Goal: Information Seeking & Learning: Learn about a topic

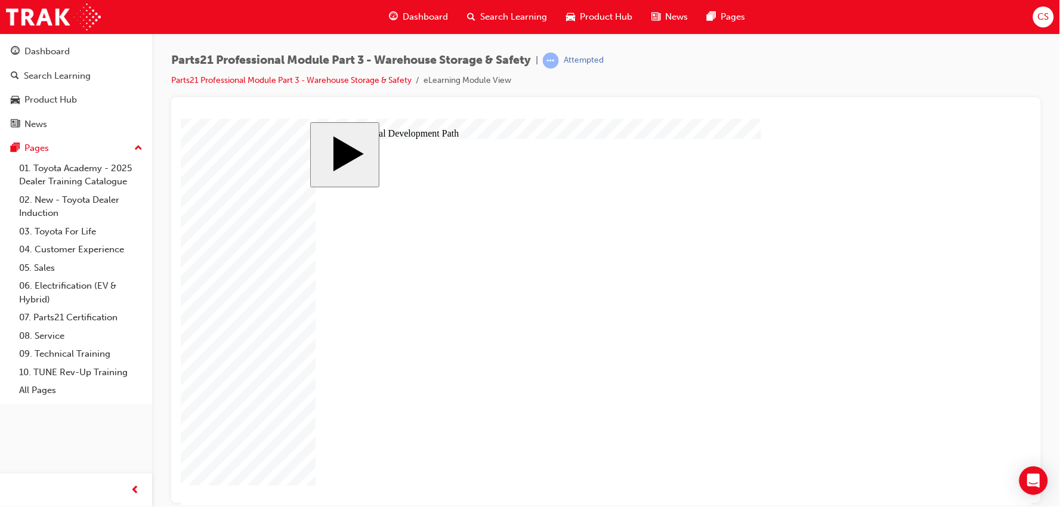
drag, startPoint x: 398, startPoint y: 310, endPoint x: 398, endPoint y: 349, distance: 38.8
drag, startPoint x: 398, startPoint y: 364, endPoint x: 438, endPoint y: 382, distance: 44.0
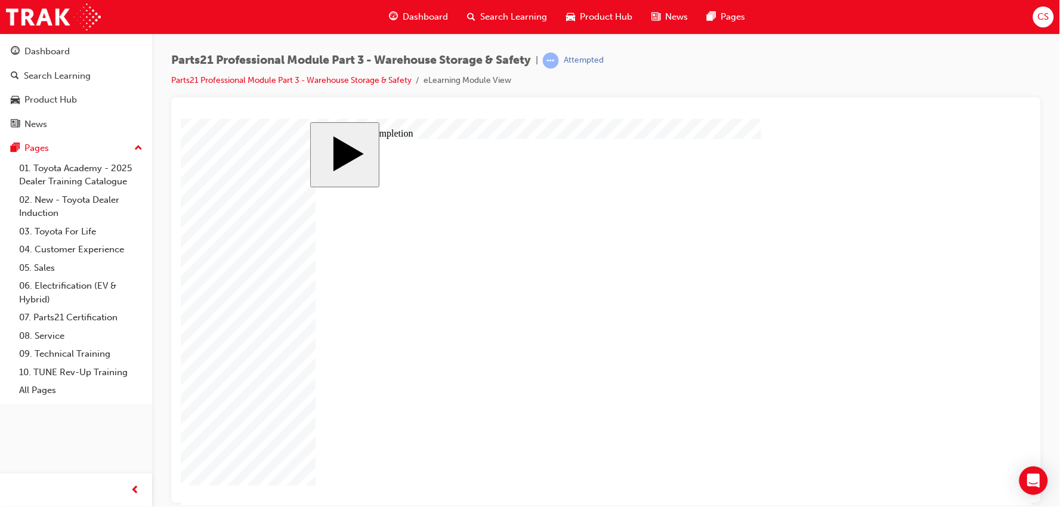
type input "12"
